Goal: Information Seeking & Learning: Learn about a topic

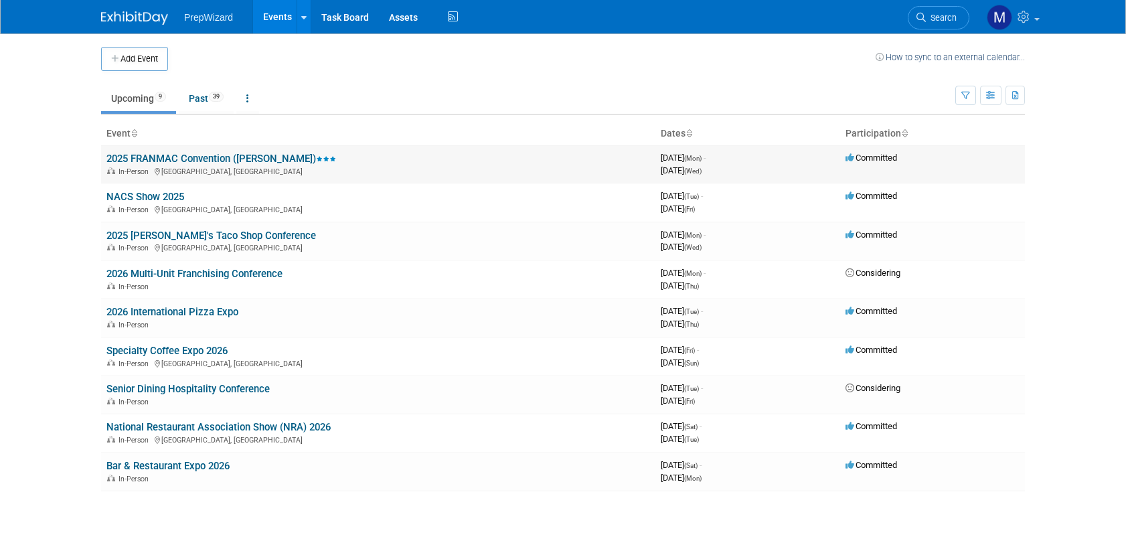
click at [186, 165] on div "In-Person [GEOGRAPHIC_DATA], [GEOGRAPHIC_DATA]" at bounding box center [378, 170] width 544 height 11
click at [176, 163] on link "2025 FRANMAC Convention ([PERSON_NAME])" at bounding box center [221, 159] width 230 height 12
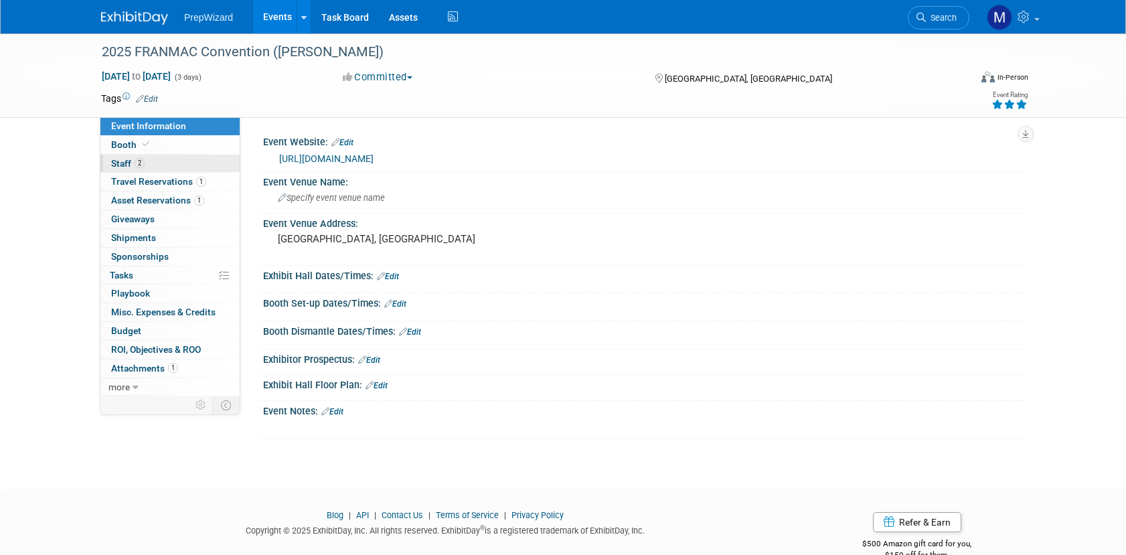
click at [132, 160] on span "Staff 2" at bounding box center [127, 163] width 33 height 11
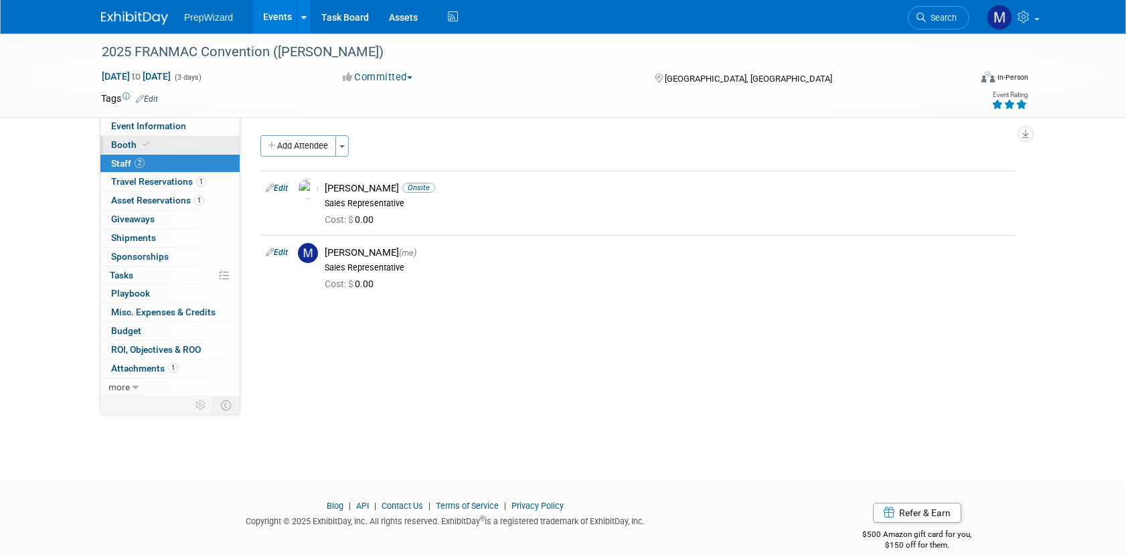
click at [128, 149] on span "Booth" at bounding box center [131, 144] width 41 height 11
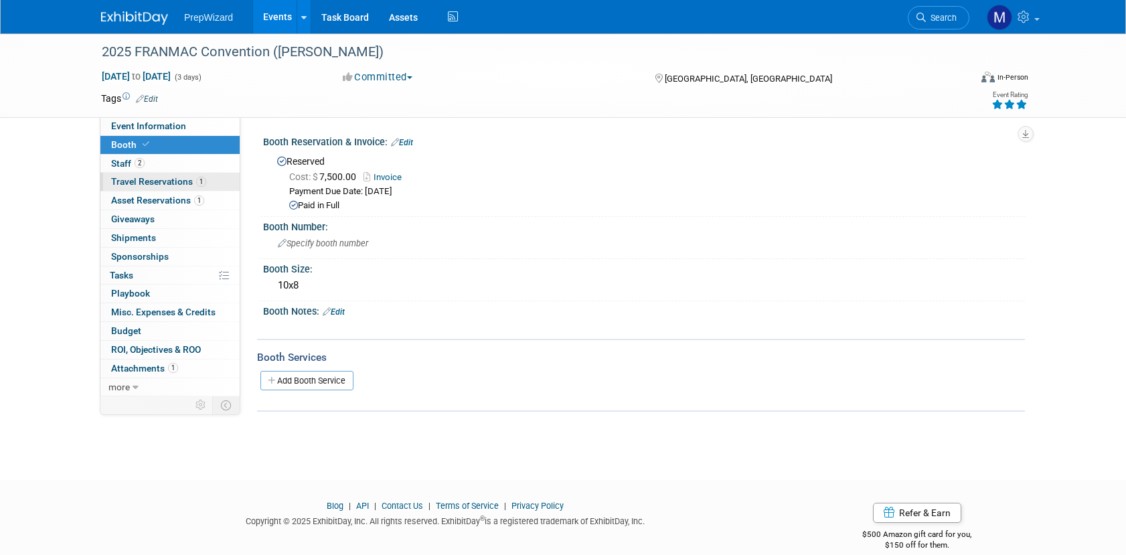
click at [137, 181] on span "Travel Reservations 1" at bounding box center [158, 181] width 95 height 11
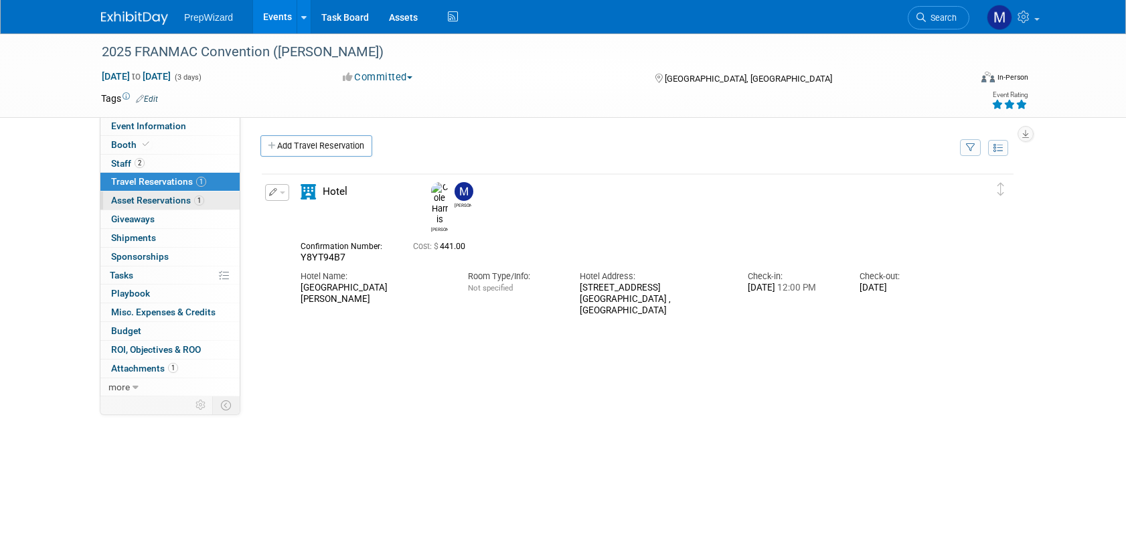
click at [137, 203] on span "Asset Reservations 1" at bounding box center [157, 200] width 93 height 11
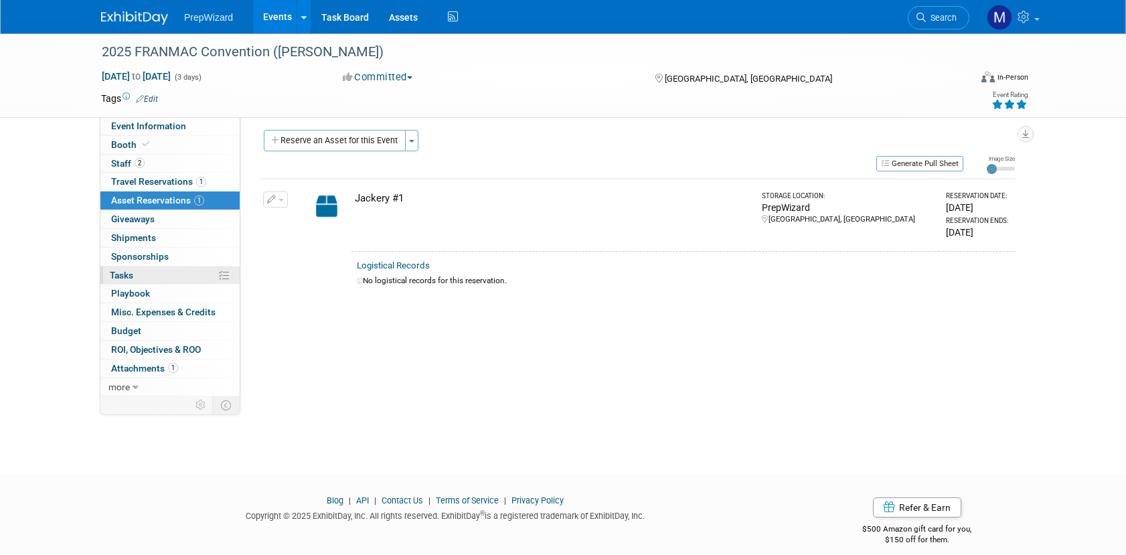
scroll to position [19, 0]
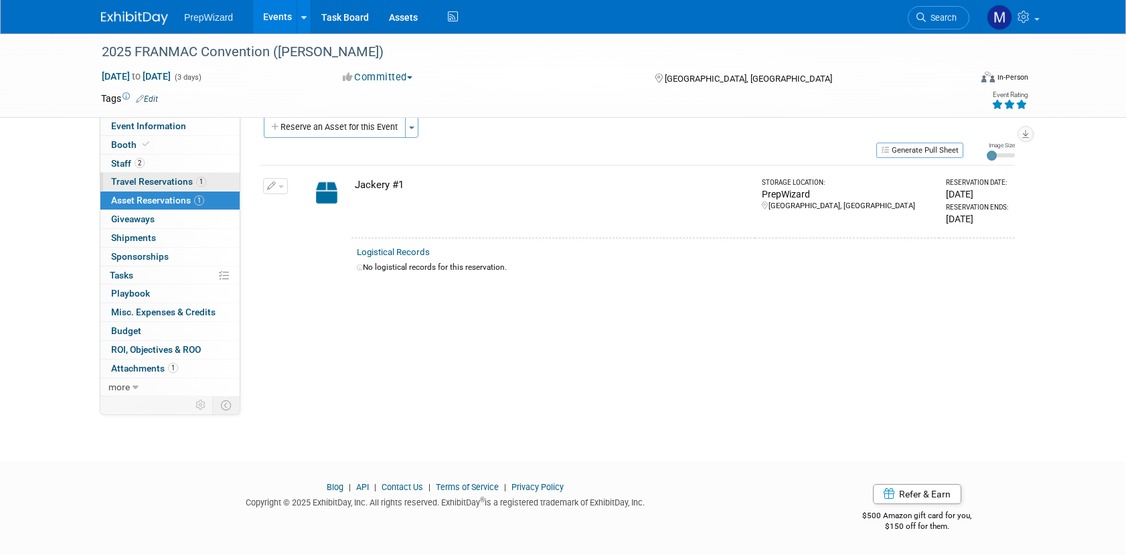
click at [139, 174] on link "1 Travel Reservations 1" at bounding box center [169, 182] width 139 height 18
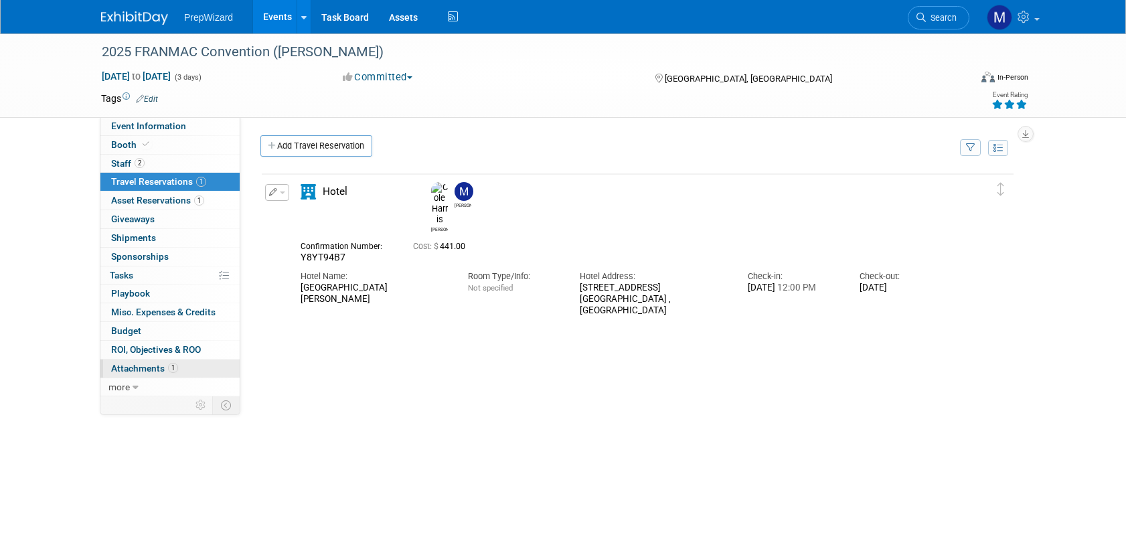
click at [159, 368] on span "Attachments 1" at bounding box center [144, 368] width 67 height 11
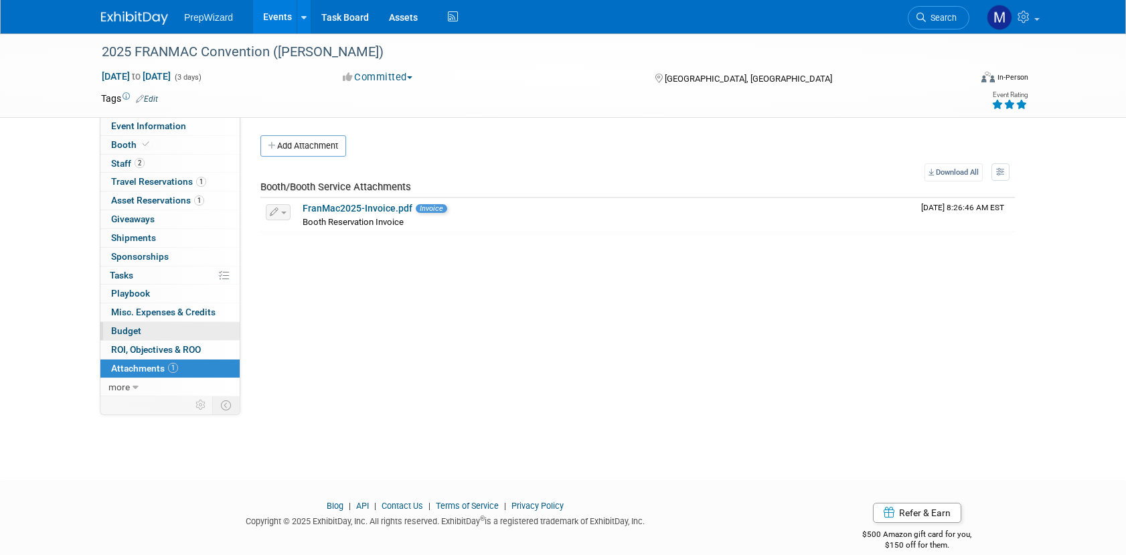
click at [156, 330] on link "Budget" at bounding box center [169, 331] width 139 height 18
